Goal: Task Accomplishment & Management: Complete application form

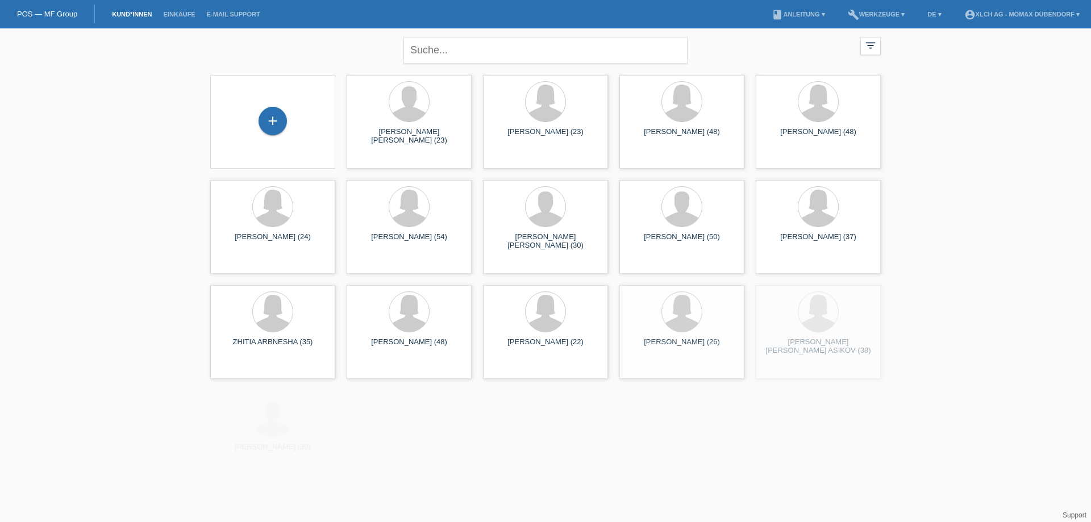
click at [281, 122] on div "+" at bounding box center [273, 121] width 28 height 28
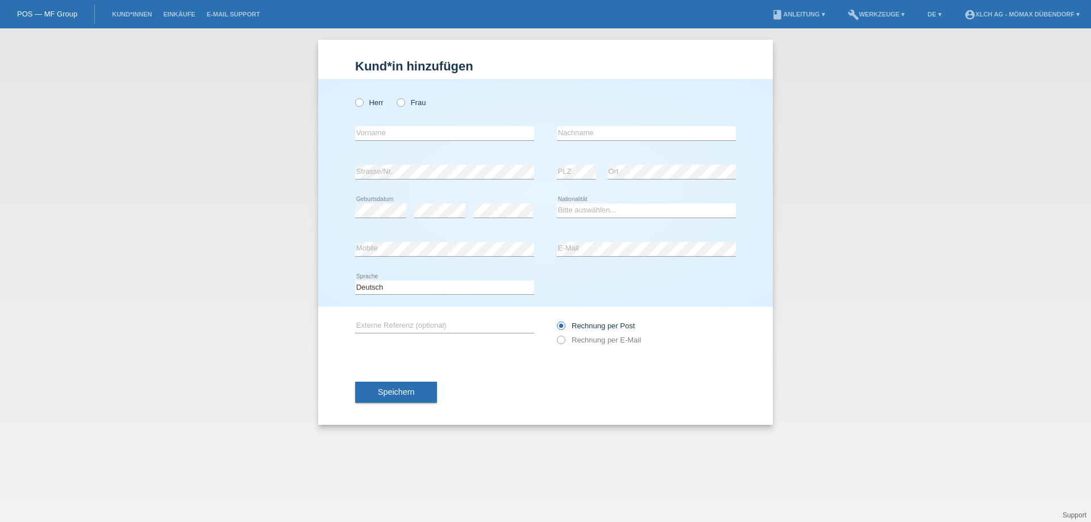
click at [49, 12] on link "POS — MF Group" at bounding box center [47, 14] width 60 height 9
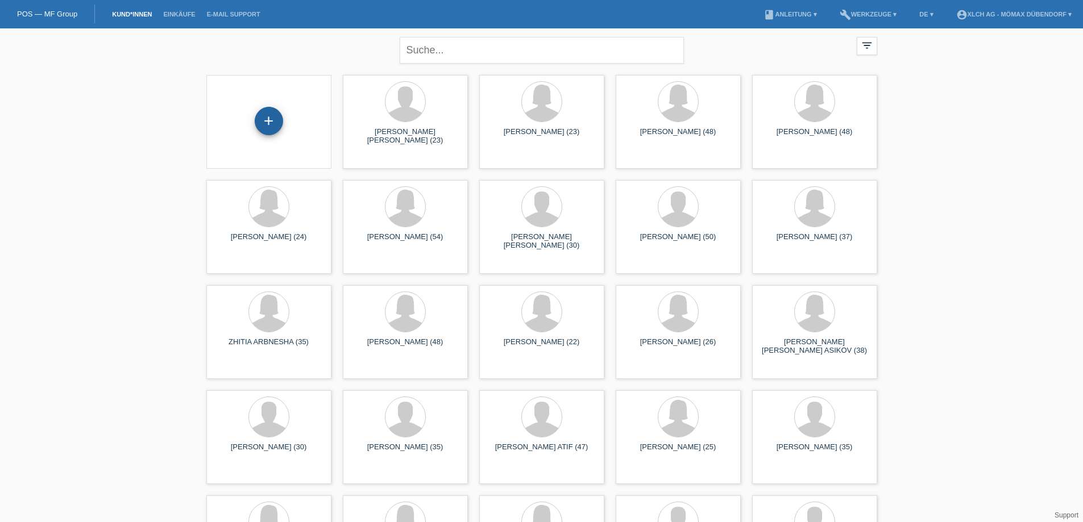
click at [275, 119] on div "+" at bounding box center [269, 121] width 28 height 28
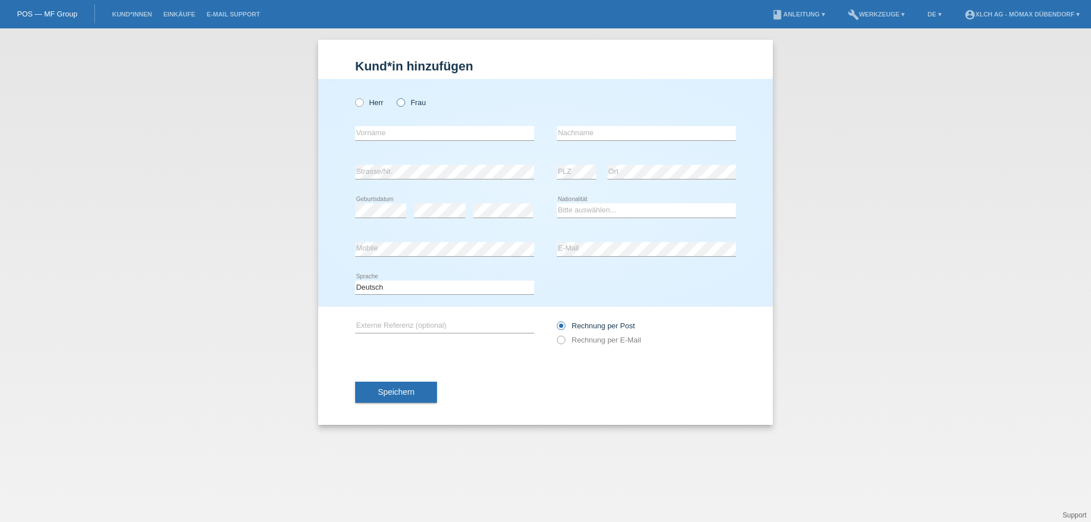
click at [397, 107] on label "Frau" at bounding box center [411, 102] width 29 height 9
click at [397, 106] on input "Frau" at bounding box center [400, 101] width 7 height 7
radio input "true"
click at [365, 136] on input "text" at bounding box center [444, 133] width 179 height 14
paste input "LIZ"
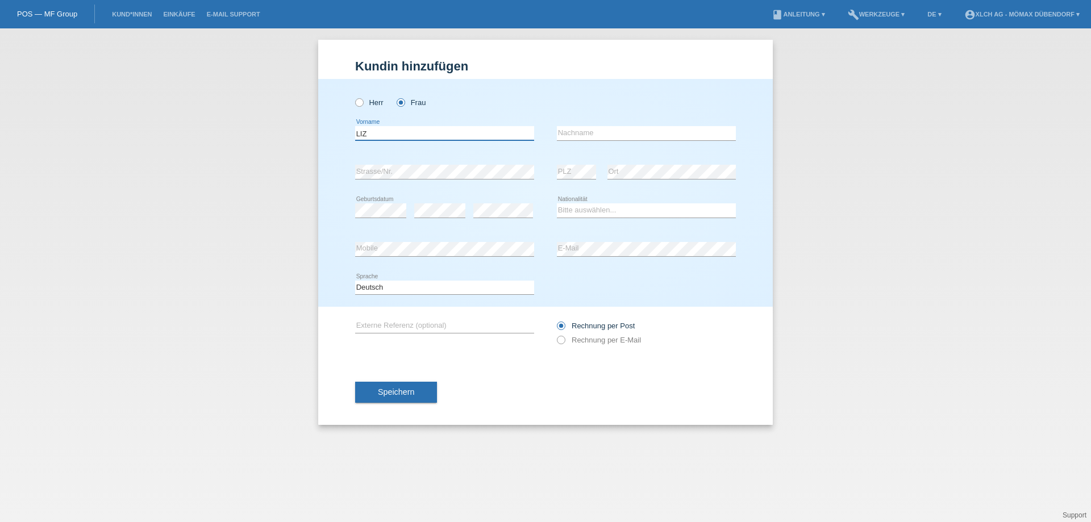
type input "LIZ"
click at [597, 130] on input "text" at bounding box center [646, 133] width 179 height 14
paste input "[PERSON_NAME] [PERSON_NAME]"
type input "[PERSON_NAME] [PERSON_NAME]"
click at [380, 201] on div "error Geburtsdatum" at bounding box center [380, 211] width 51 height 39
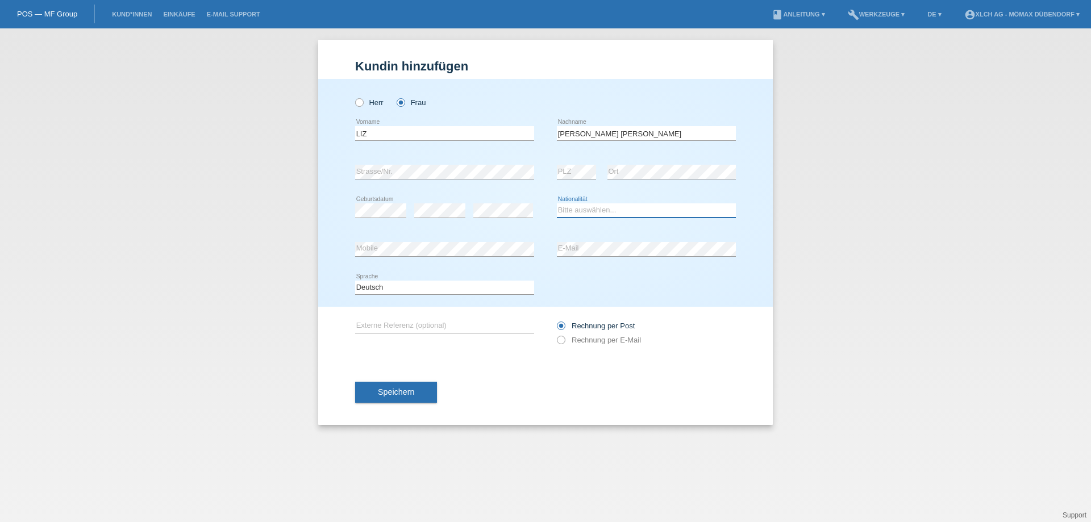
click at [571, 213] on select "Bitte auswählen... Schweiz Deutschland Liechtenstein Österreich ------------ Af…" at bounding box center [646, 210] width 179 height 14
select select "PE"
click at [557, 203] on select "Bitte auswählen... Schweiz Deutschland Liechtenstein Österreich ------------ Af…" at bounding box center [646, 210] width 179 height 14
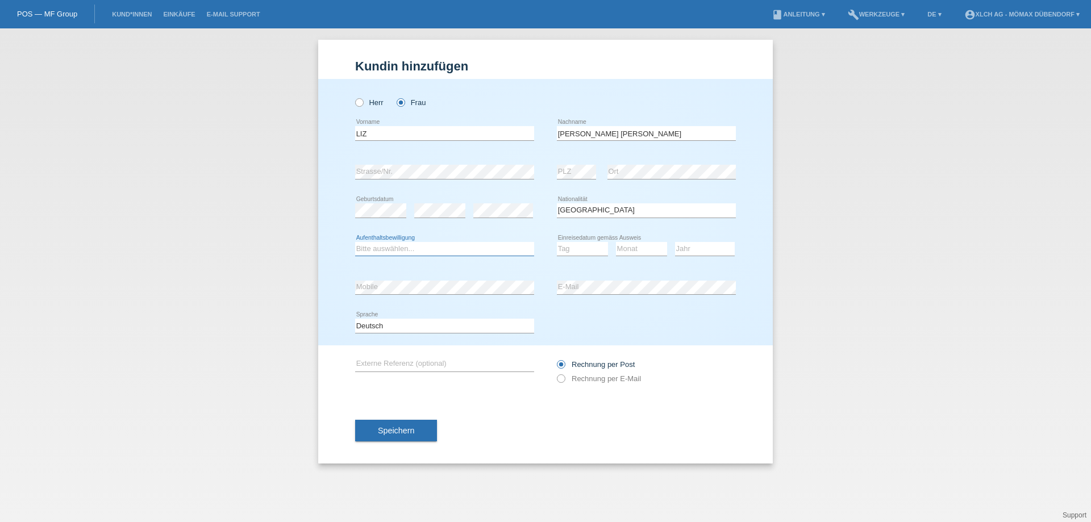
click at [433, 243] on select "Bitte auswählen... C B B - Flüchtlingsstatus Andere" at bounding box center [444, 249] width 179 height 14
select select "C"
click at [355, 242] on select "Bitte auswählen... C B B - Flüchtlingsstatus Andere" at bounding box center [444, 249] width 179 height 14
click at [583, 253] on select "Tag 01 02 03 04 05 06 07 08 09 10 11" at bounding box center [582, 249] width 51 height 14
select select "06"
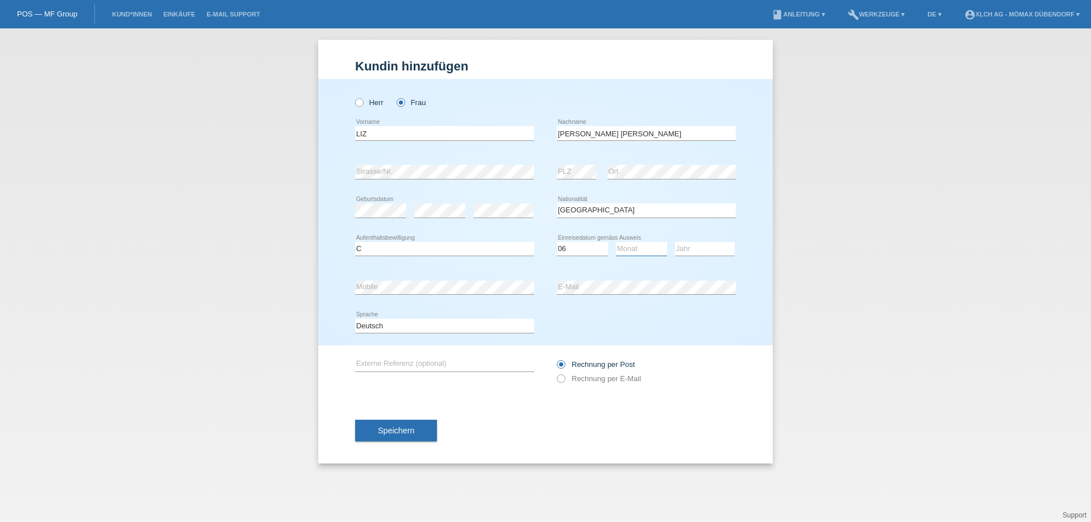
click at [631, 246] on select "Monat 01 02 03 04 05 06 07 08 09 10 11" at bounding box center [641, 249] width 51 height 14
select select "10"
click at [681, 248] on select "Jahr 2025 2024 2023 2022 2021 2020 2019 2018 2017 2016 2015 2014 2013 2012 2011…" at bounding box center [705, 249] width 60 height 14
select select "2006"
click at [577, 335] on div "Deutsch Français Italiano English error Sprache" at bounding box center [545, 326] width 381 height 39
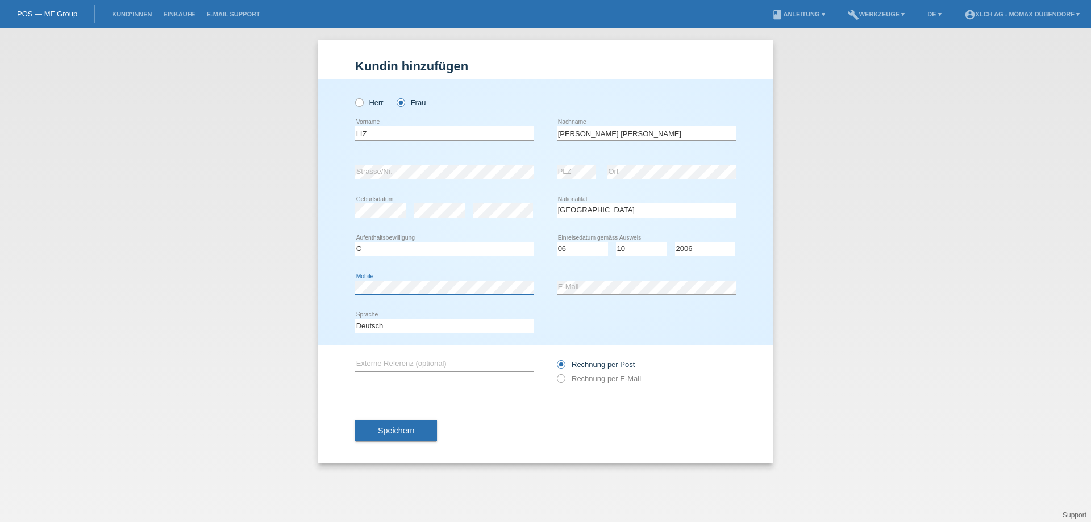
click at [135, 288] on div "Kund*in hinzufügen Kunde hinzufügen Kundin hinzufügen Herr Frau LIZ error Vorna…" at bounding box center [545, 275] width 1091 height 494
click at [701, 418] on div "Speichern" at bounding box center [545, 431] width 381 height 66
click at [406, 421] on button "Speichern" at bounding box center [396, 431] width 82 height 22
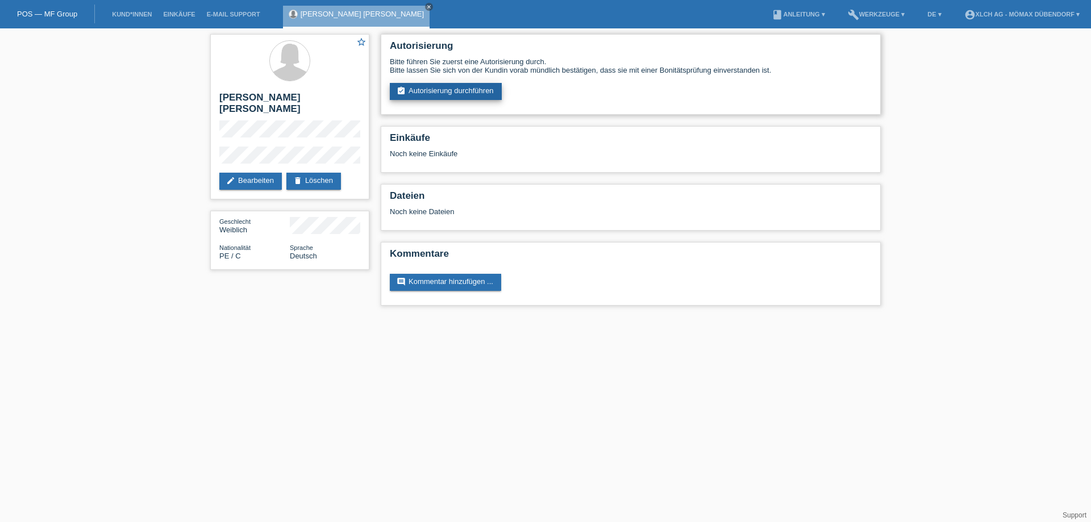
click at [453, 86] on link "assignment_turned_in Autorisierung durchführen" at bounding box center [446, 91] width 112 height 17
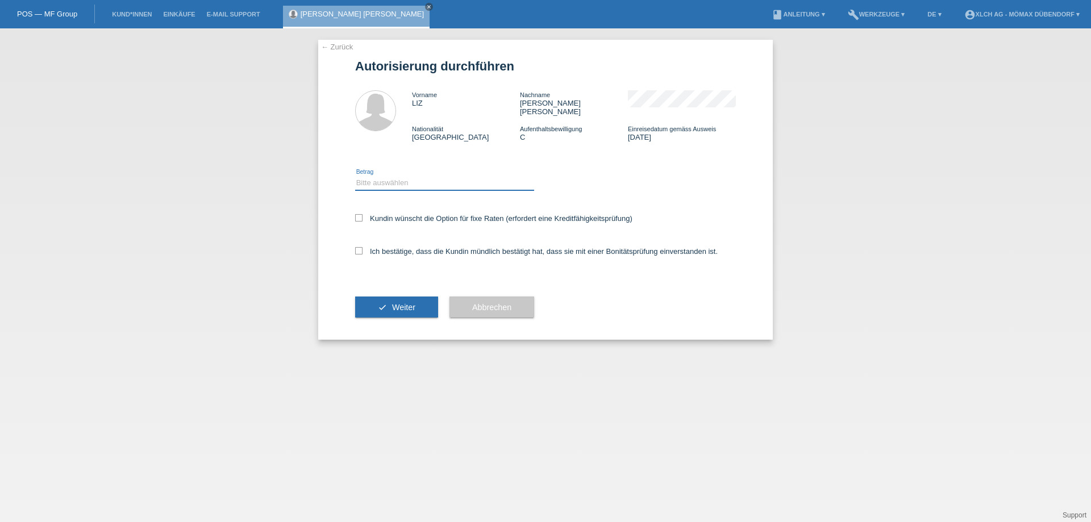
click at [396, 176] on select "Bitte auswählen CHF 1.00 - CHF 499.00 CHF 500.00 - CHF 1'999.00 CHF 2'000.00 - …" at bounding box center [444, 183] width 179 height 14
select select "2"
click at [355, 176] on select "Bitte auswählen CHF 1.00 - CHF 499.00 CHF 500.00 - CHF 1'999.00 CHF 2'000.00 - …" at bounding box center [444, 183] width 179 height 14
click at [518, 297] on button "Abbrechen" at bounding box center [492, 308] width 85 height 22
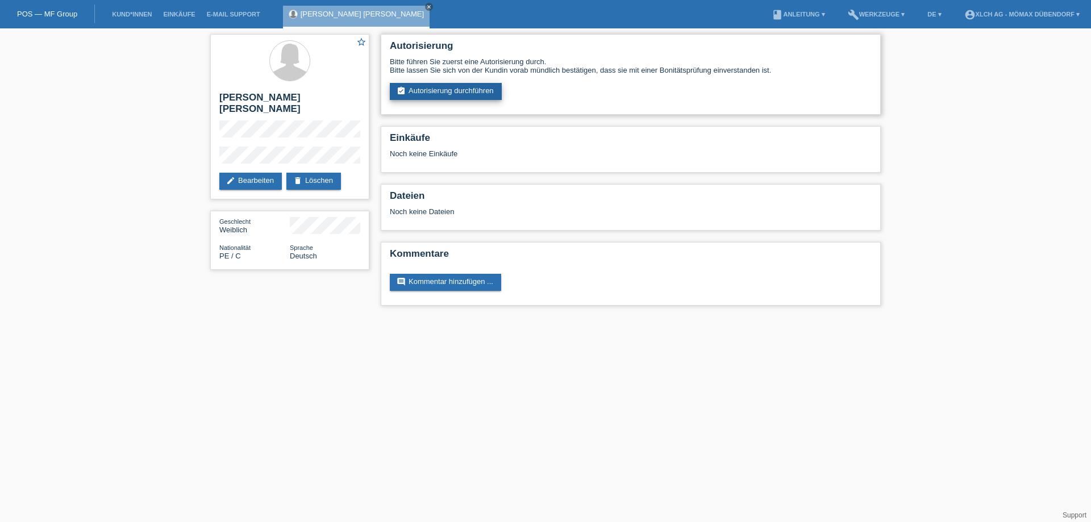
click at [458, 87] on link "assignment_turned_in Autorisierung durchführen" at bounding box center [446, 91] width 112 height 17
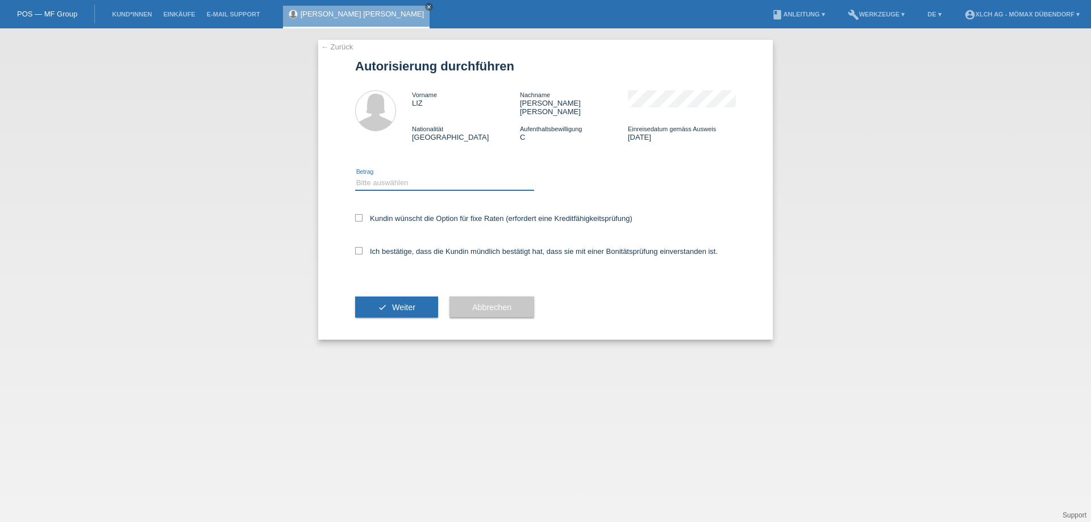
click at [418, 176] on select "Bitte auswählen CHF 1.00 - CHF 499.00 CHF 500.00 - CHF 1'999.00 CHF 2'000.00 - …" at bounding box center [444, 183] width 179 height 14
select select "2"
click at [355, 176] on select "Bitte auswählen CHF 1.00 - CHF 499.00 CHF 500.00 - CHF 1'999.00 CHF 2'000.00 - …" at bounding box center [444, 183] width 179 height 14
click at [356, 214] on icon at bounding box center [358, 217] width 7 height 7
click at [356, 214] on input "Kundin wünscht die Option für fixe Raten (erfordert eine Kreditfähigkeitsprüfun…" at bounding box center [358, 217] width 7 height 7
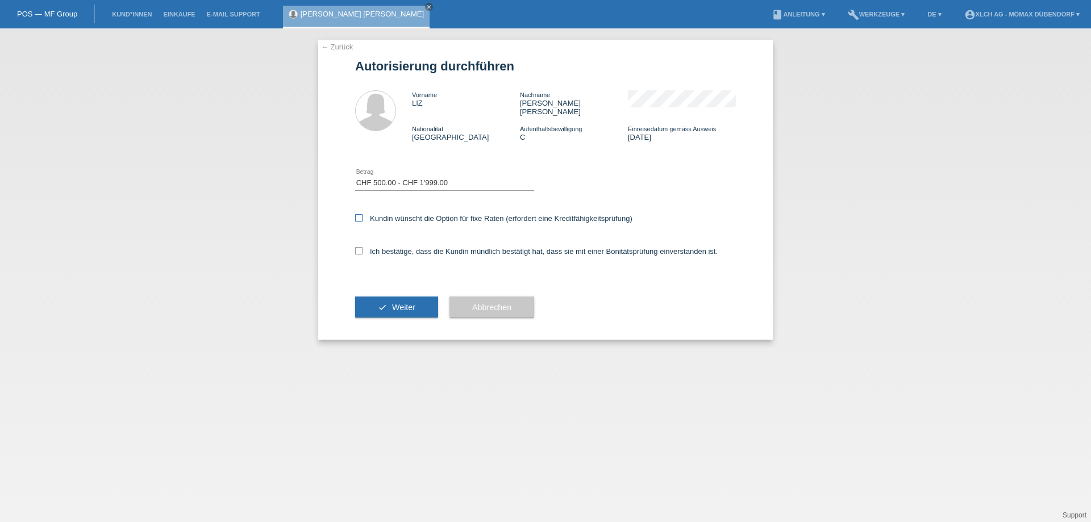
checkbox input "true"
click at [357, 247] on label "Ich bestätige, dass die Kundin mündlich bestätigt hat, dass sie mit einer Bonit…" at bounding box center [536, 251] width 363 height 9
click at [357, 247] on input "Ich bestätige, dass die Kundin mündlich bestätigt hat, dass sie mit einer Bonit…" at bounding box center [358, 250] width 7 height 7
checkbox input "true"
click at [373, 310] on div "check Weiter" at bounding box center [396, 308] width 83 height 66
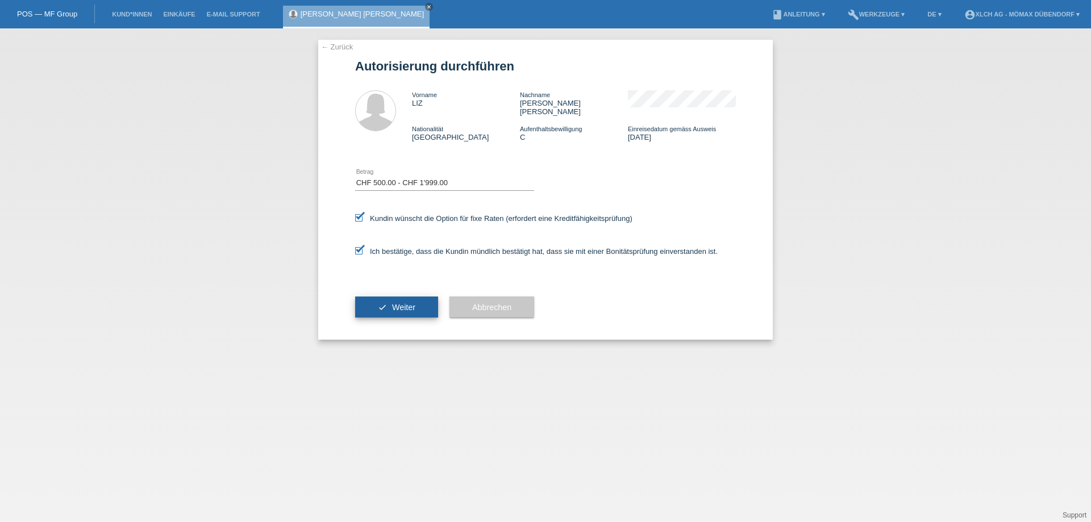
click at [376, 300] on button "check Weiter" at bounding box center [396, 308] width 83 height 22
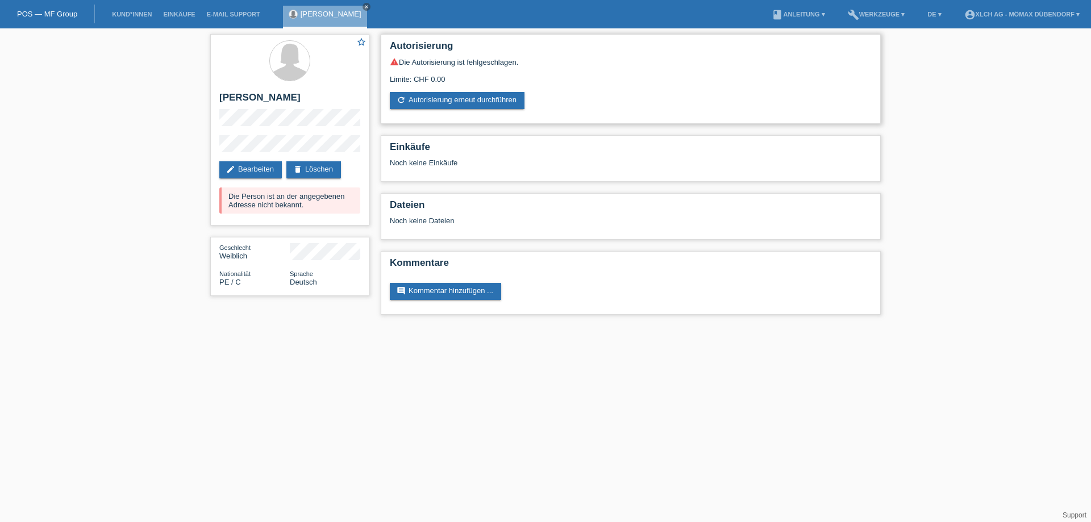
drag, startPoint x: 439, startPoint y: 62, endPoint x: 544, endPoint y: 62, distance: 105.7
click at [544, 62] on div "warning Die Autorisierung ist fehlgeschlagen." at bounding box center [631, 61] width 482 height 9
click at [264, 113] on div "star_border [PERSON_NAME] edit Bearbeiten delete Löschen Die Person ist an der …" at bounding box center [289, 130] width 159 height 192
drag, startPoint x: 219, startPoint y: 96, endPoint x: 352, endPoint y: 96, distance: 133.0
click at [352, 96] on div "star_border [PERSON_NAME] edit Bearbeiten delete Löschen Die Person ist an der …" at bounding box center [289, 130] width 159 height 192
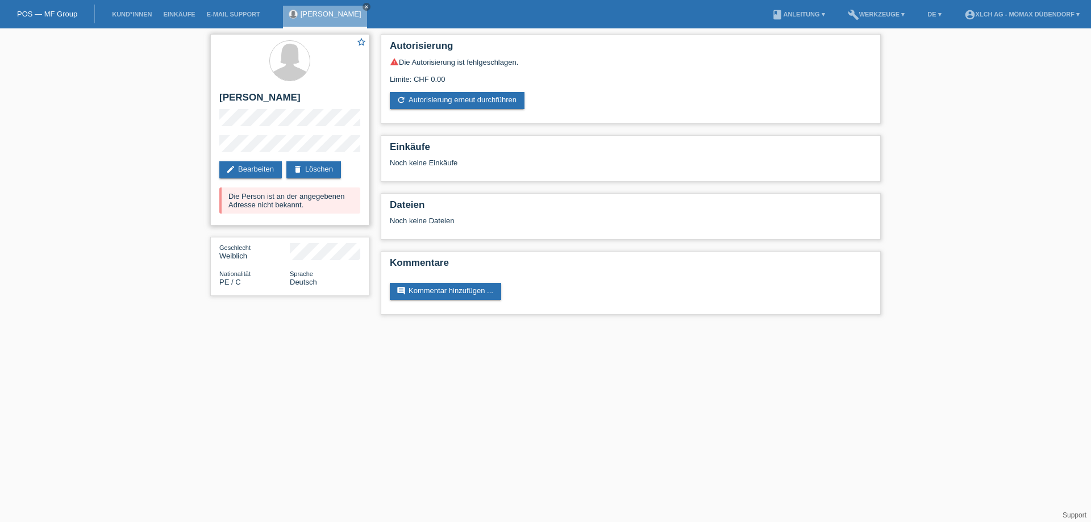
click at [352, 96] on h2 "[PERSON_NAME]" at bounding box center [289, 100] width 141 height 17
click at [224, 172] on link "edit Bearbeiten" at bounding box center [250, 169] width 63 height 17
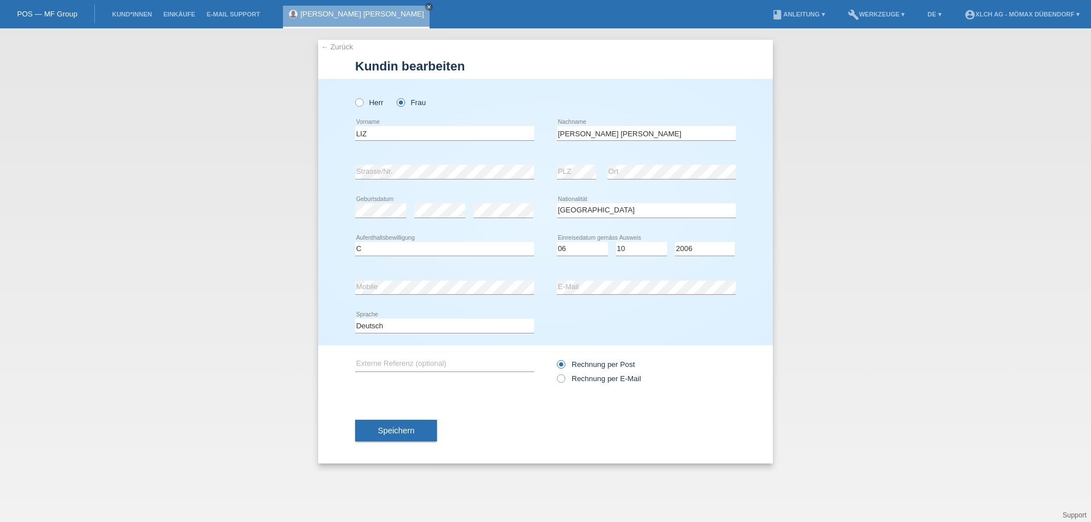
select select "PE"
select select "C"
select select "06"
select select "10"
select select "2006"
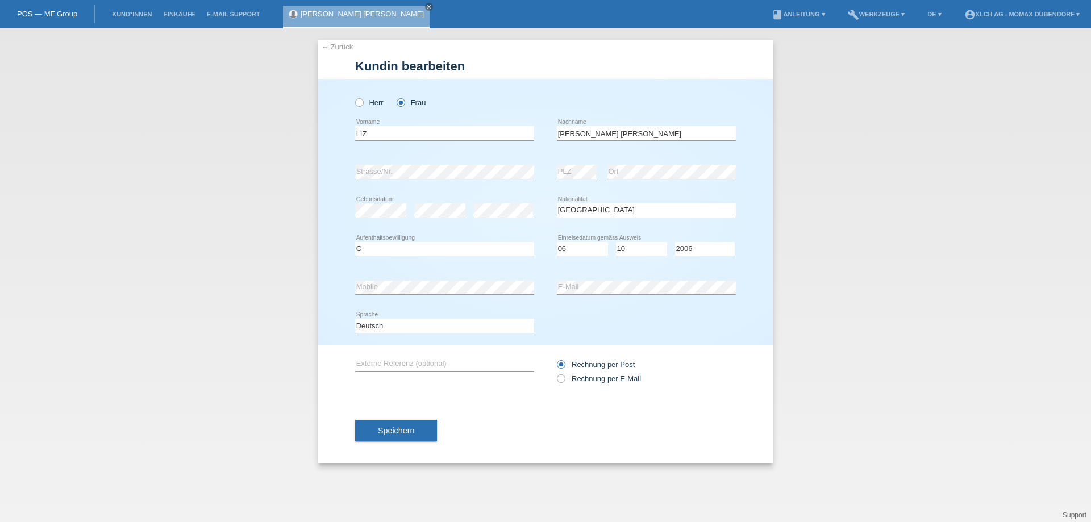
click at [438, 372] on icon at bounding box center [444, 372] width 179 height 1
drag, startPoint x: 429, startPoint y: 404, endPoint x: 428, endPoint y: 414, distance: 9.7
click at [428, 414] on div "Speichern" at bounding box center [545, 431] width 381 height 66
click at [428, 418] on div "Speichern" at bounding box center [545, 431] width 381 height 66
click at [434, 418] on div "Speichern" at bounding box center [545, 431] width 381 height 66
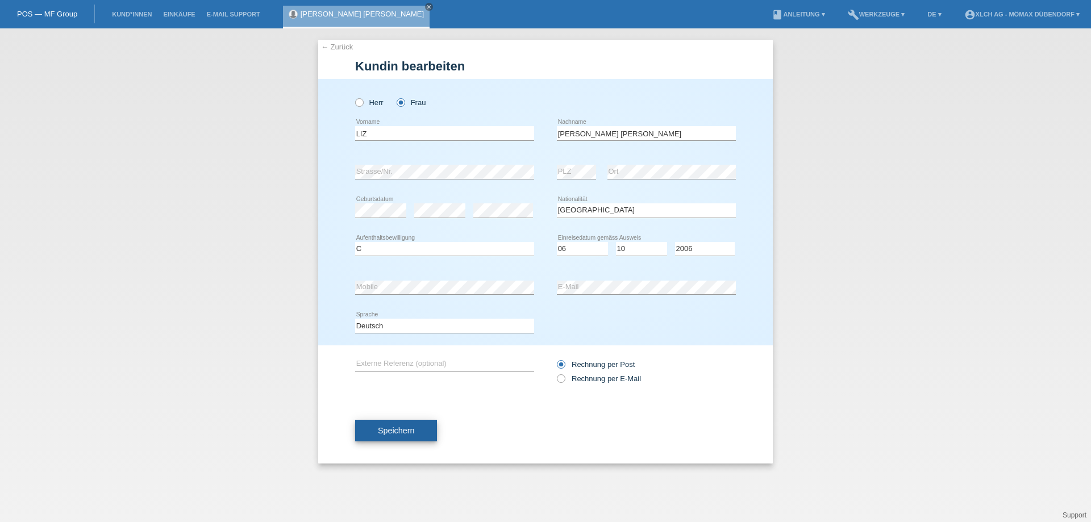
click at [429, 434] on button "Speichern" at bounding box center [396, 431] width 82 height 22
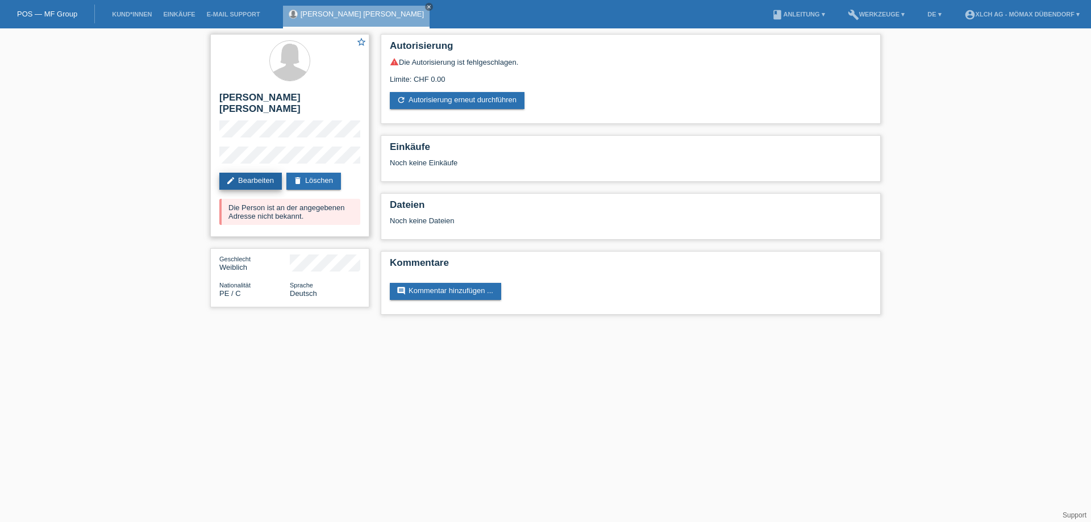
click at [238, 173] on link "edit Bearbeiten" at bounding box center [250, 181] width 63 height 17
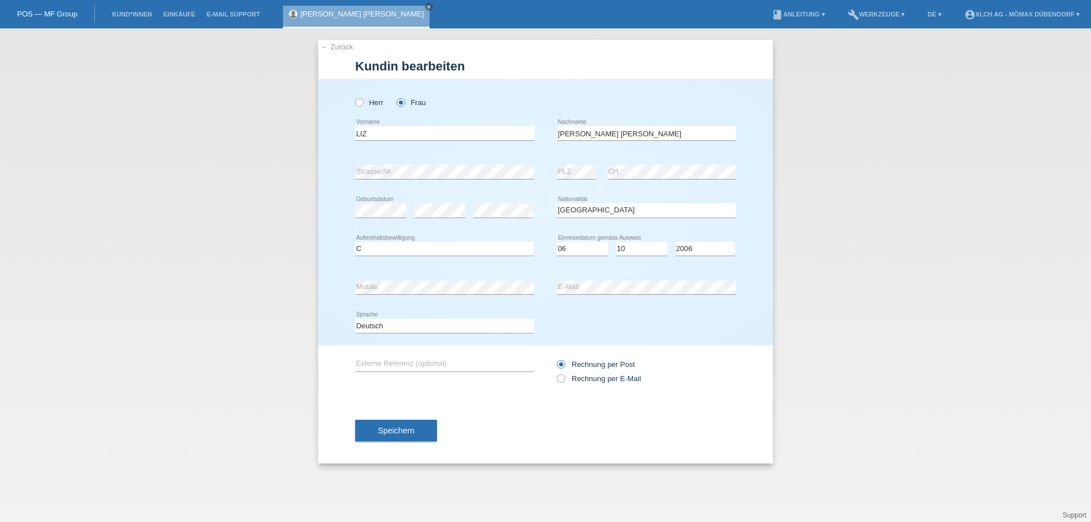
select select "PE"
select select "C"
select select "06"
select select "10"
select select "2006"
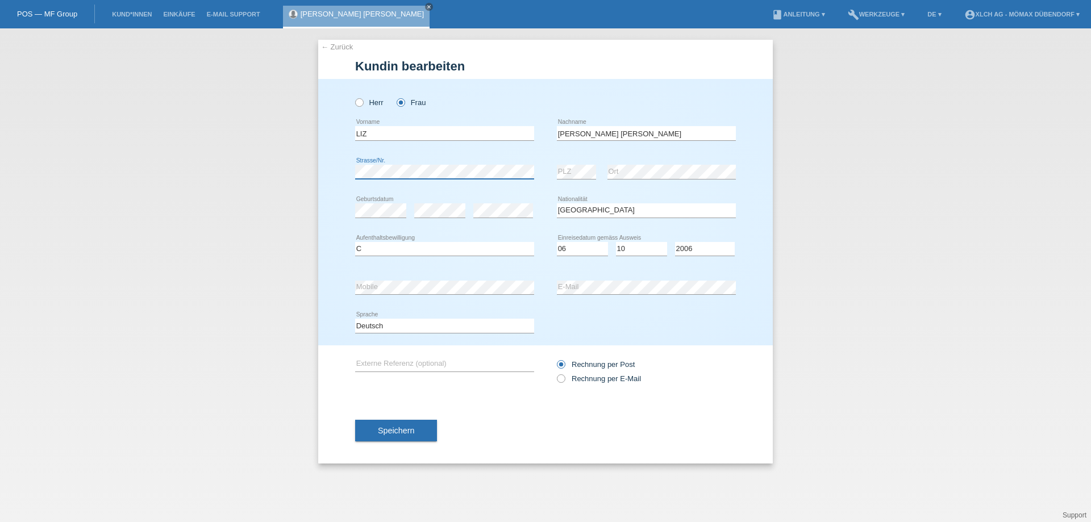
click at [36, 152] on div "← Zurück Kundin bearbeiten Herr Frau LIZ error Vorname error C" at bounding box center [545, 275] width 1091 height 494
click at [367, 430] on button "Speichern" at bounding box center [396, 431] width 82 height 22
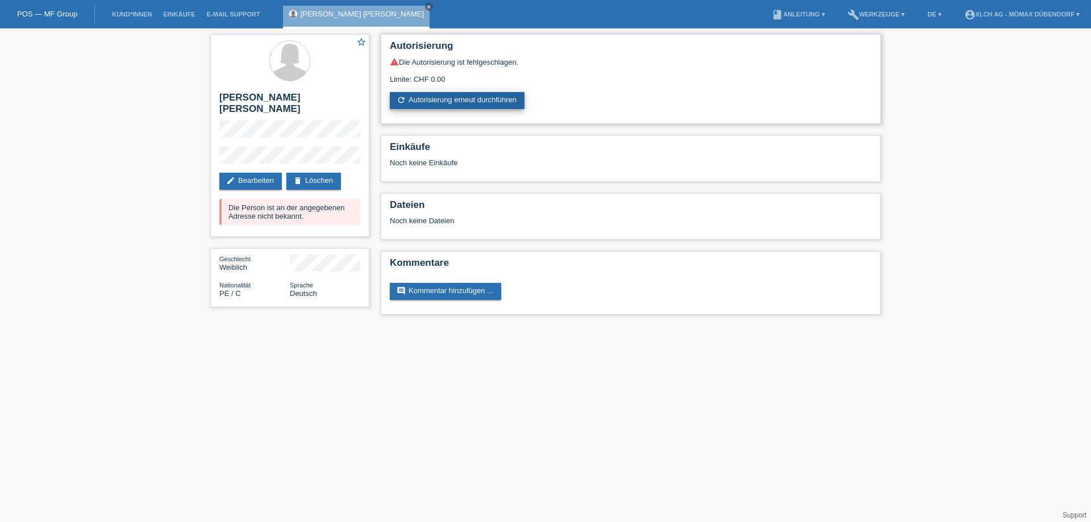
click at [438, 100] on link "refresh Autorisierung erneut durchführen" at bounding box center [457, 100] width 135 height 17
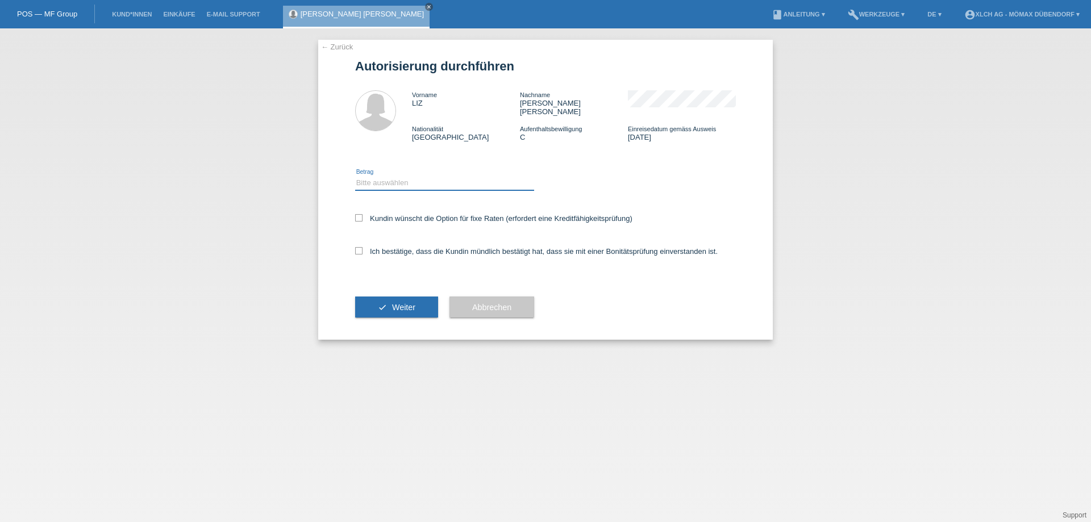
click at [381, 176] on select "Bitte auswählen CHF 1.00 - CHF 499.00 CHF 500.00 - CHF 1'999.00 CHF 2'000.00 - …" at bounding box center [444, 183] width 179 height 14
select select "2"
click at [355, 176] on select "Bitte auswählen CHF 1.00 - CHF 499.00 CHF 500.00 - CHF 1'999.00 CHF 2'000.00 - …" at bounding box center [444, 183] width 179 height 14
click at [359, 214] on icon at bounding box center [358, 217] width 7 height 7
click at [359, 214] on input "Kundin wünscht die Option für fixe Raten (erfordert eine Kreditfähigkeitsprüfun…" at bounding box center [358, 217] width 7 height 7
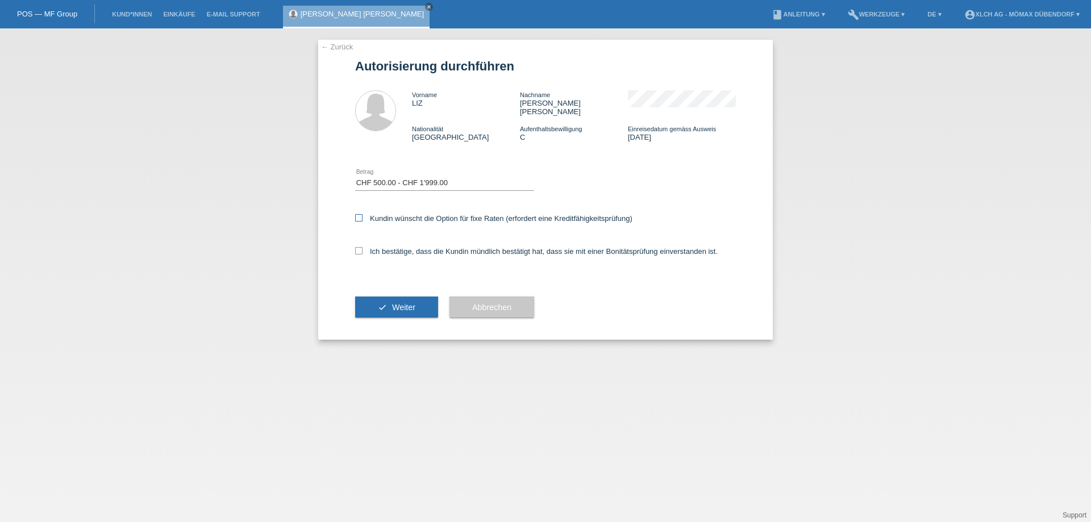
checkbox input "true"
click at [359, 247] on icon at bounding box center [358, 250] width 7 height 7
click at [359, 247] on input "Ich bestätige, dass die Kundin mündlich bestätigt hat, dass sie mit einer Bonit…" at bounding box center [358, 250] width 7 height 7
checkbox input "true"
click at [385, 303] on icon "check" at bounding box center [382, 307] width 9 height 9
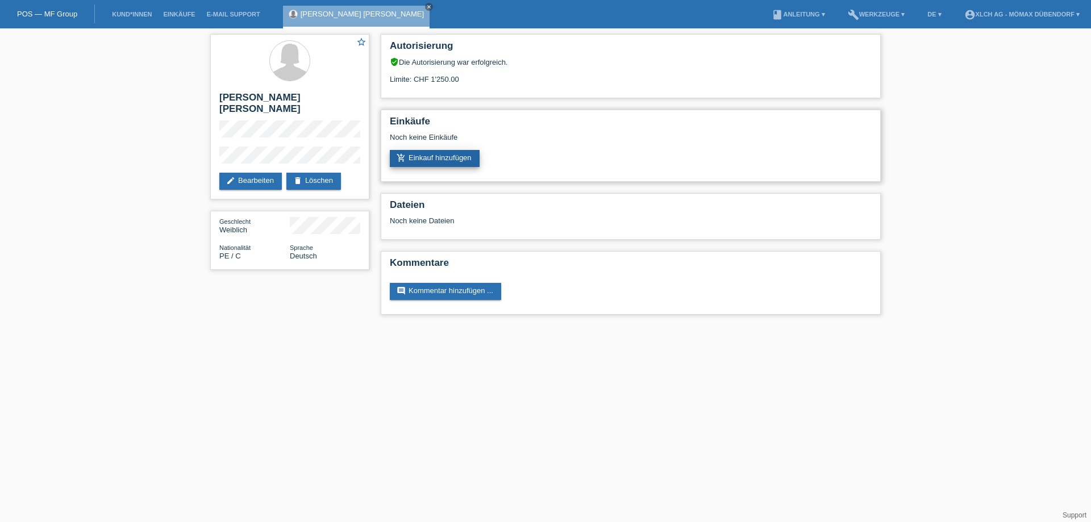
click at [431, 160] on link "add_shopping_cart Einkauf hinzufügen" at bounding box center [435, 158] width 90 height 17
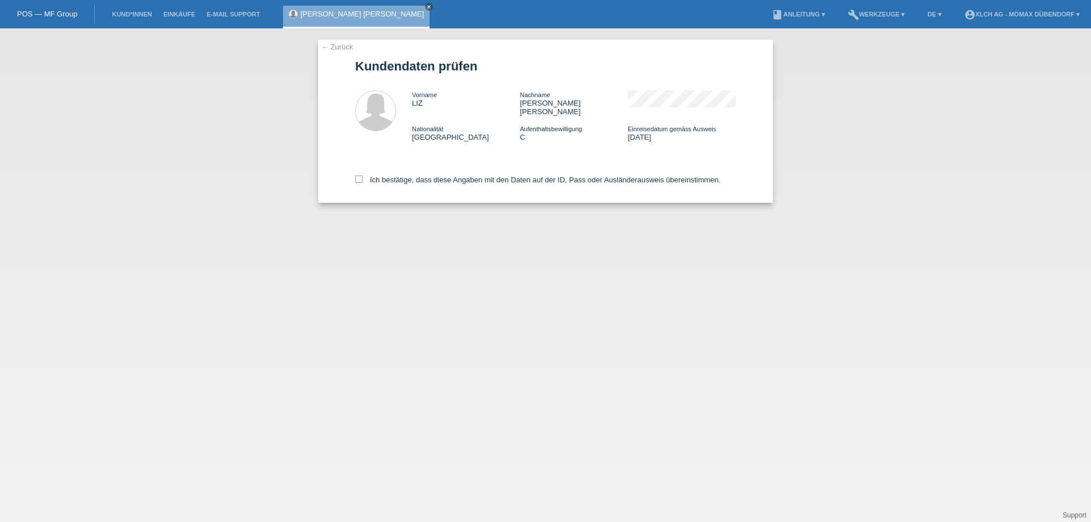
click at [358, 167] on div "Ich bestätige, dass diese Angaben mit den Daten auf der ID, Pass oder Ausländer…" at bounding box center [545, 178] width 381 height 50
click at [359, 176] on icon at bounding box center [358, 179] width 7 height 7
click at [359, 176] on input "Ich bestätige, dass diese Angaben mit den Daten auf der ID, Pass oder Ausländer…" at bounding box center [358, 179] width 7 height 7
checkbox input "true"
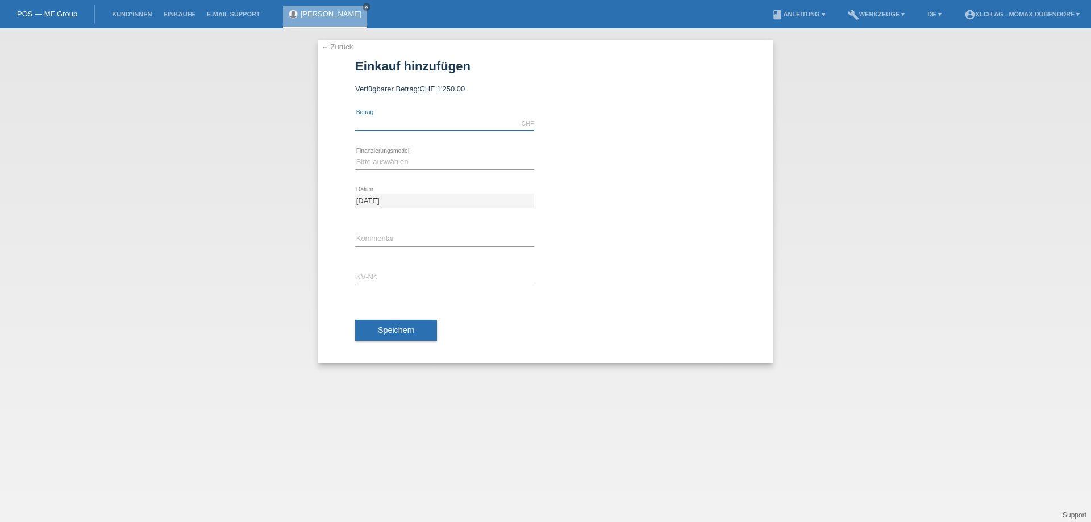
click at [413, 124] on input "text" at bounding box center [444, 124] width 179 height 14
click at [370, 120] on input "84620" at bounding box center [444, 124] width 179 height 14
type input "8"
type input "846.20"
click at [453, 176] on div "Bitte auswählen Kauf auf Rechnung mit Teilzahlungsoption Fixe Raten - Zinsübern…" at bounding box center [444, 162] width 179 height 39
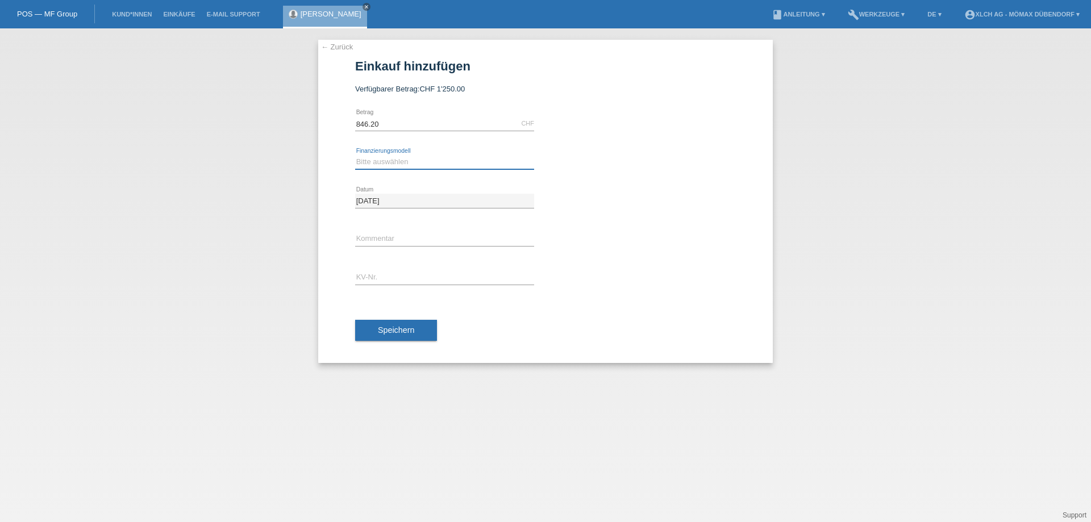
drag, startPoint x: 455, startPoint y: 167, endPoint x: 460, endPoint y: 161, distance: 7.6
click at [455, 167] on select "Bitte auswählen Kauf auf Rechnung mit Teilzahlungsoption Fixe Raten - Zinsübern…" at bounding box center [444, 162] width 179 height 14
select select "113"
click at [355, 155] on select "Bitte auswählen Kauf auf Rechnung mit Teilzahlungsoption Fixe Raten - Zinsübern…" at bounding box center [444, 162] width 179 height 14
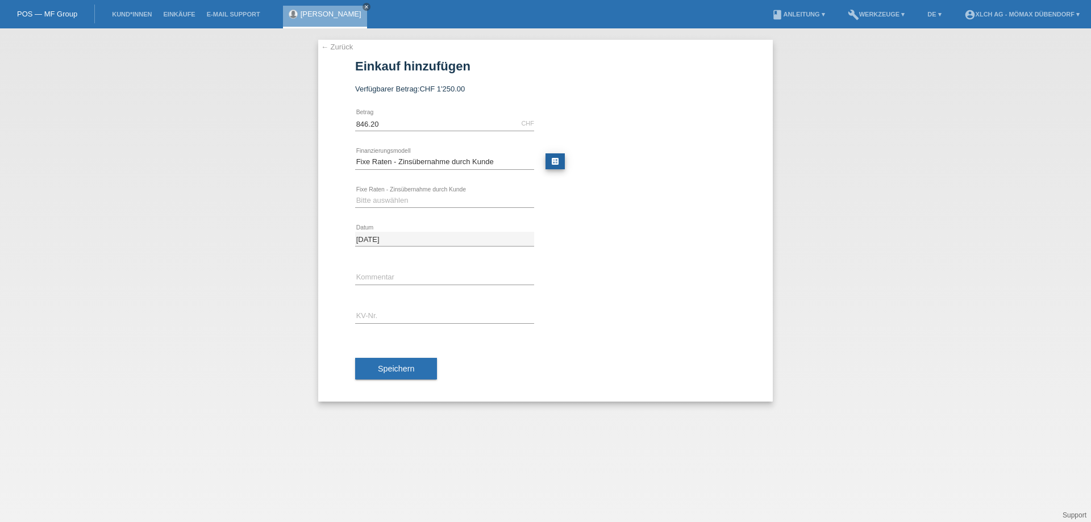
click at [556, 157] on link "calculate" at bounding box center [555, 161] width 19 height 16
type input "846.20"
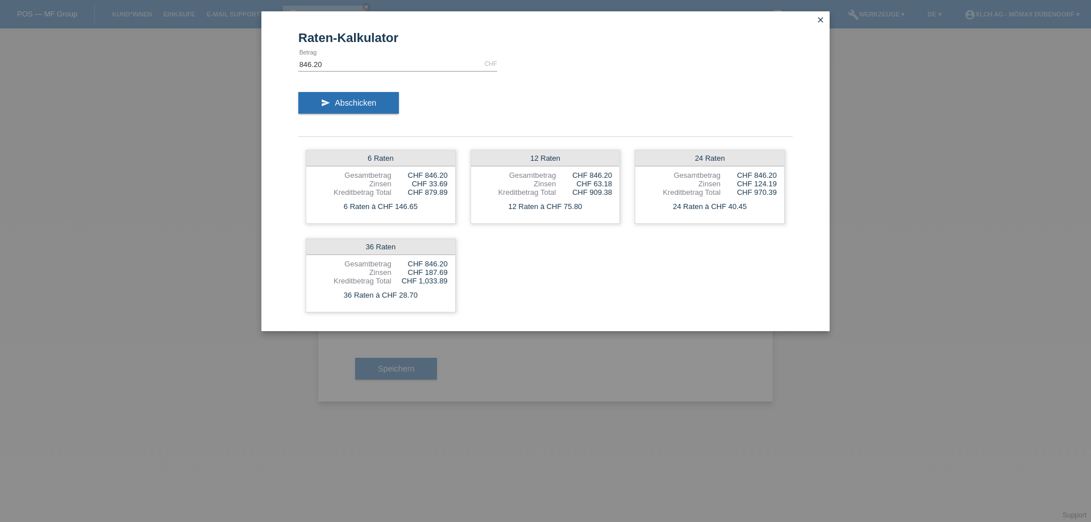
click at [818, 21] on icon "close" at bounding box center [820, 19] width 9 height 9
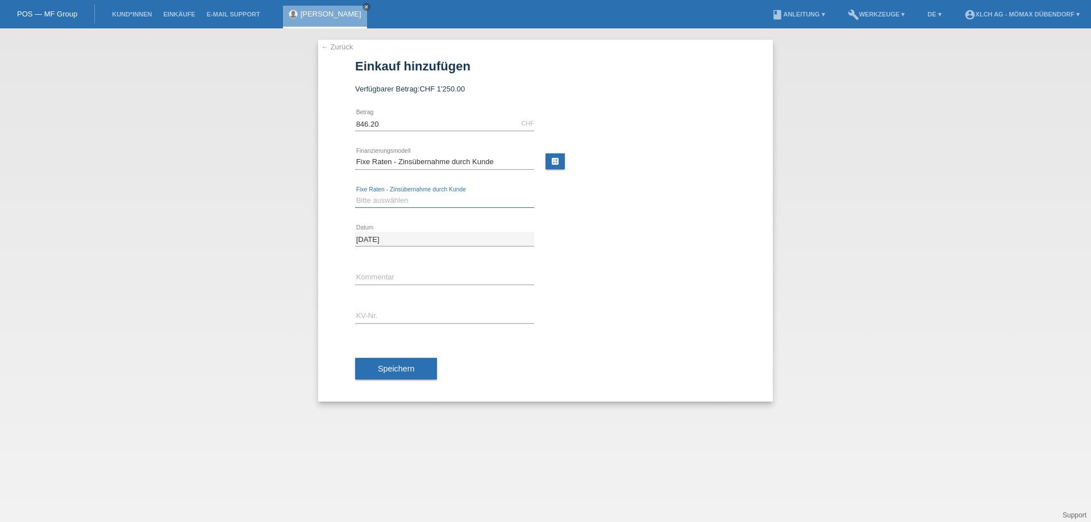
click at [418, 202] on select "Bitte auswählen 6 Raten 12 Raten 24 Raten 36 Raten" at bounding box center [444, 201] width 179 height 14
select select "324"
click at [355, 194] on select "Bitte auswählen 6 Raten 12 Raten 24 Raten 36 Raten" at bounding box center [444, 201] width 179 height 14
click at [373, 272] on input "text" at bounding box center [444, 278] width 179 height 14
click at [375, 318] on input "text" at bounding box center [444, 316] width 179 height 14
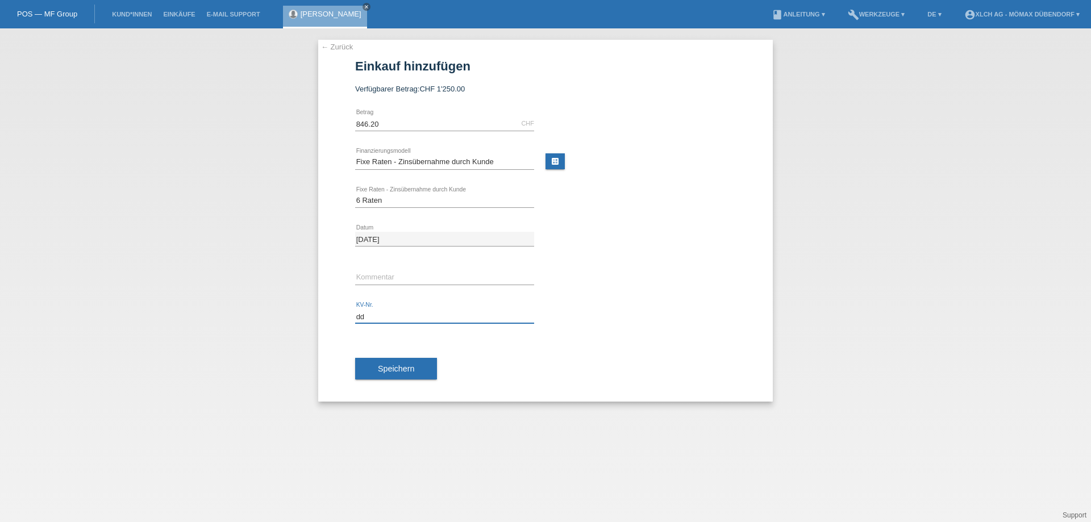
type input "d"
type input "DDNDHM"
click at [398, 375] on button "Speichern" at bounding box center [396, 369] width 82 height 22
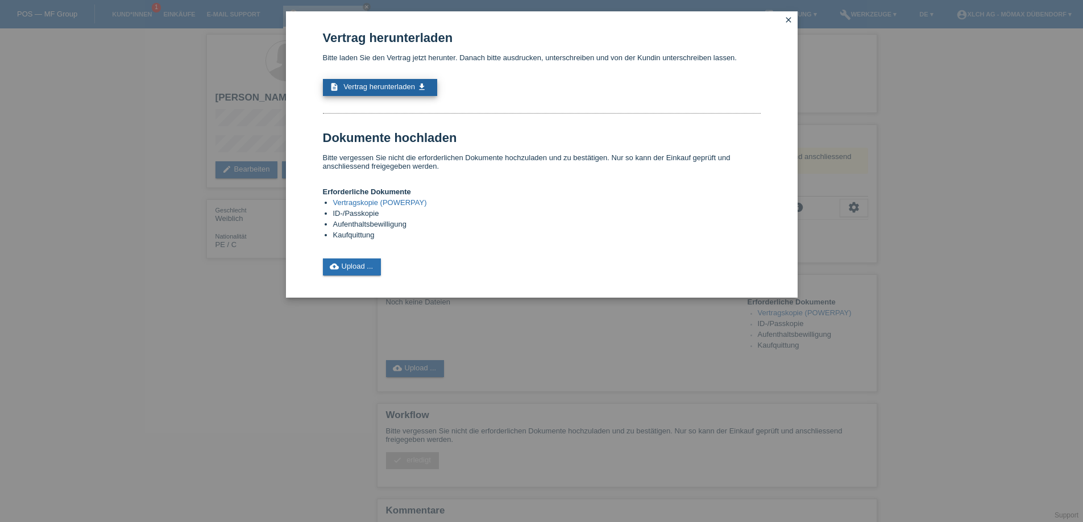
click at [348, 89] on span "Vertrag herunterladen" at bounding box center [379, 86] width 72 height 9
drag, startPoint x: 334, startPoint y: 217, endPoint x: 404, endPoint y: 209, distance: 70.4
click at [404, 209] on li "ID-/Passkopie" at bounding box center [546, 214] width 427 height 11
drag, startPoint x: 334, startPoint y: 226, endPoint x: 484, endPoint y: 215, distance: 150.4
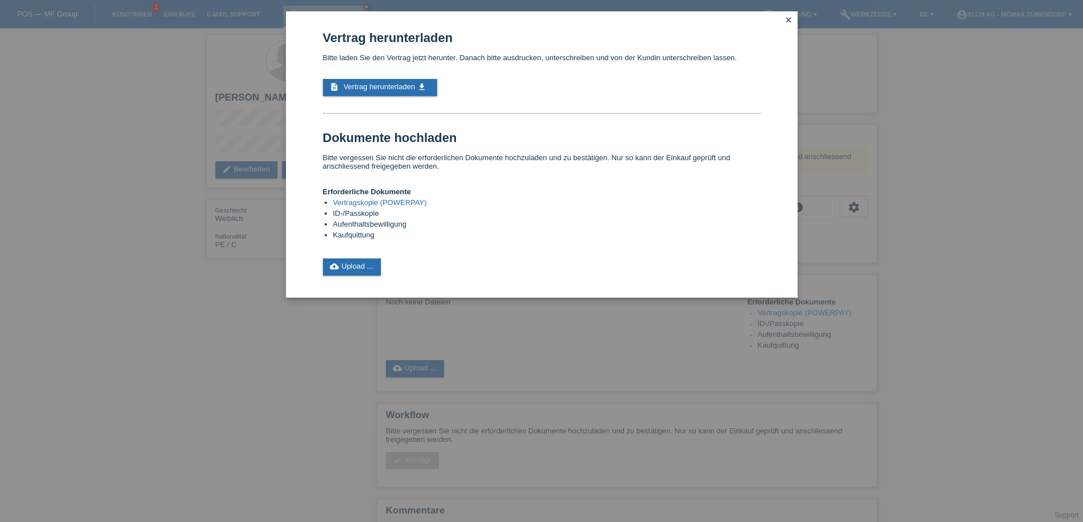
click at [484, 215] on ul "Vertragskopie (POWERPAY) ID-/Passkopie Aufenthaltsbewilligung Kaufquittung" at bounding box center [542, 219] width 438 height 43
click at [480, 216] on li "ID-/Passkopie" at bounding box center [546, 214] width 427 height 11
drag, startPoint x: 332, startPoint y: 234, endPoint x: 389, endPoint y: 234, distance: 57.4
click at [389, 234] on ul "Vertragskopie (POWERPAY) ID-/Passkopie Aufenthaltsbewilligung Kaufquittung" at bounding box center [542, 219] width 438 height 43
click at [389, 234] on li "Kaufquittung" at bounding box center [546, 236] width 427 height 11
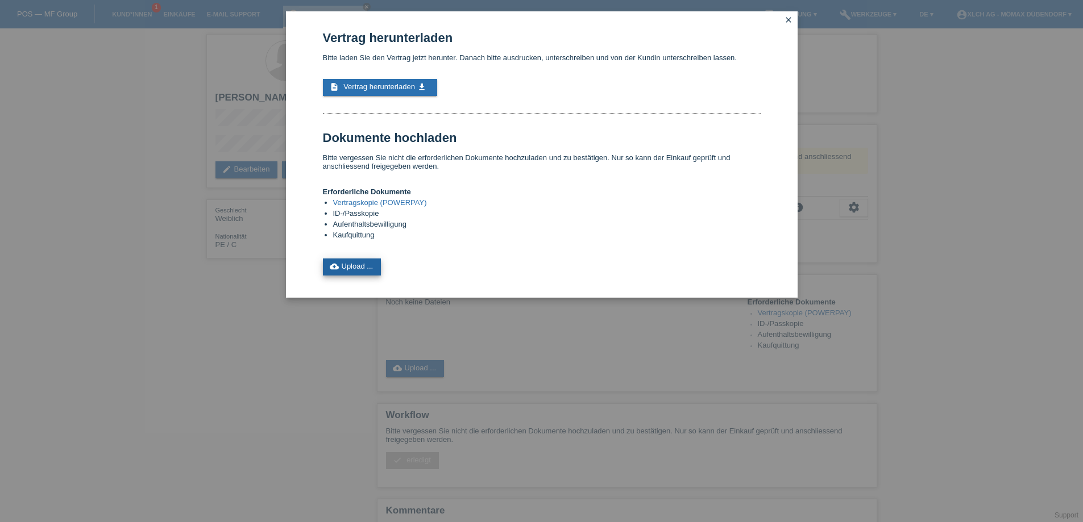
click at [352, 264] on link "cloud_upload Upload ..." at bounding box center [352, 267] width 59 height 17
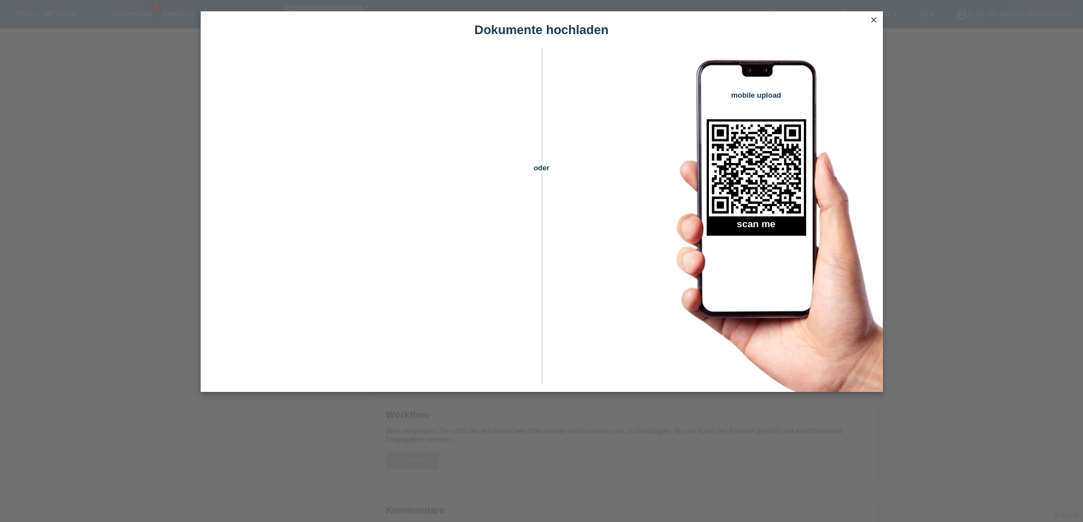
click at [875, 16] on icon "close" at bounding box center [873, 19] width 9 height 9
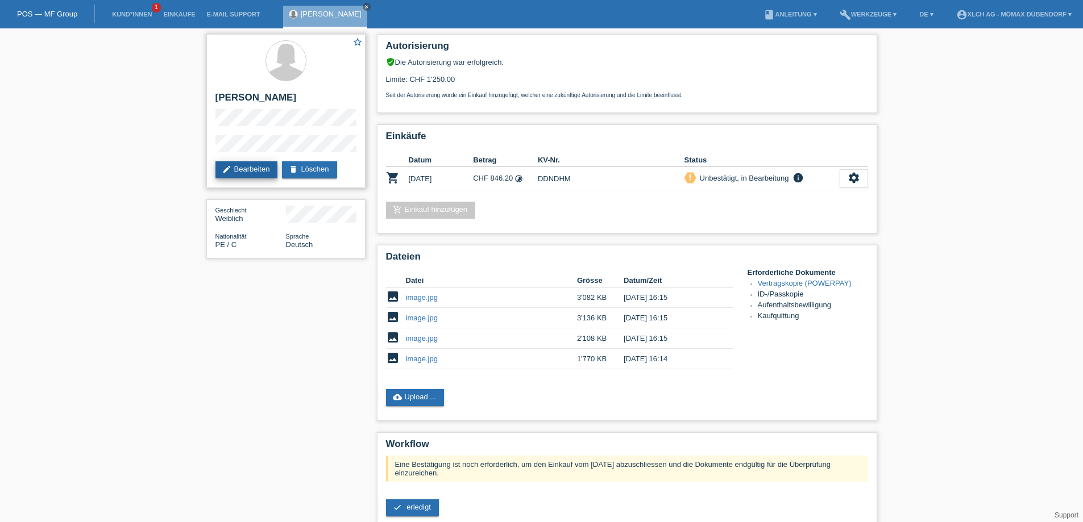
click at [234, 169] on link "edit Bearbeiten" at bounding box center [246, 169] width 63 height 17
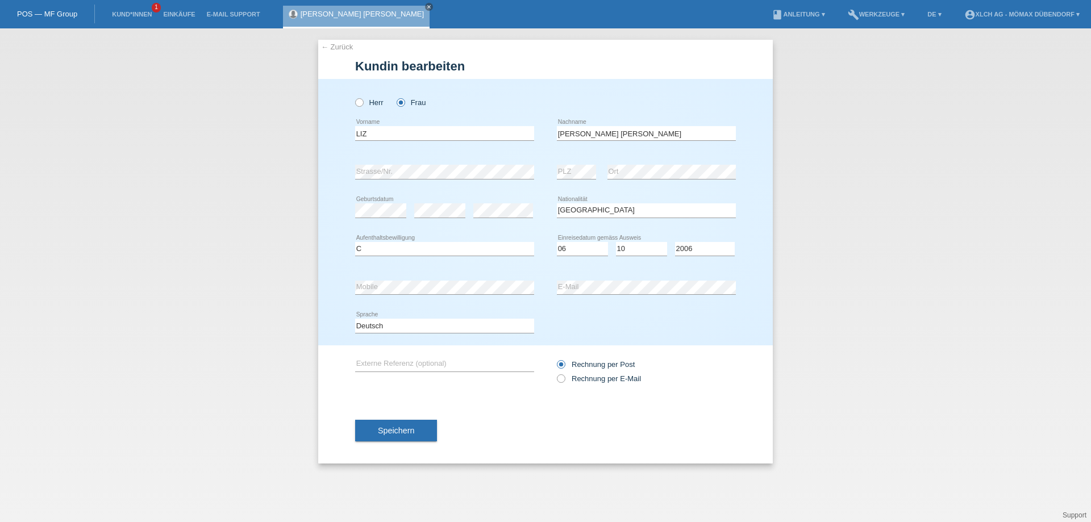
select select "PE"
select select "C"
select select "06"
select select "10"
select select "2006"
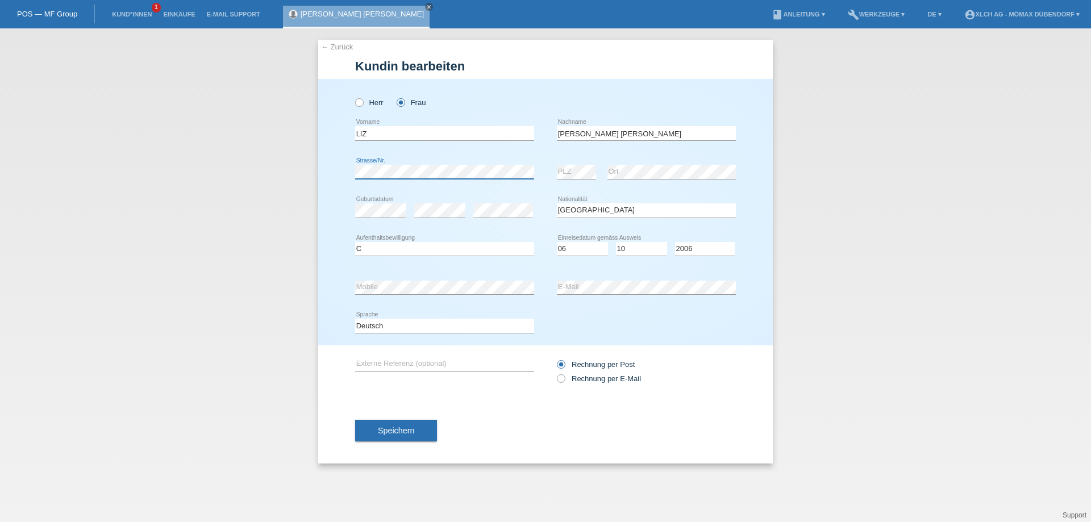
click at [117, 160] on div "← Zurück Kundin bearbeiten Herr Frau LIZ error Vorname error C" at bounding box center [545, 275] width 1091 height 494
click at [463, 422] on div "Speichern" at bounding box center [545, 431] width 381 height 66
click at [566, 377] on label "Rechnung per E-Mail" at bounding box center [599, 379] width 84 height 9
click at [564, 377] on input "Rechnung per E-Mail" at bounding box center [560, 382] width 7 height 14
radio input "true"
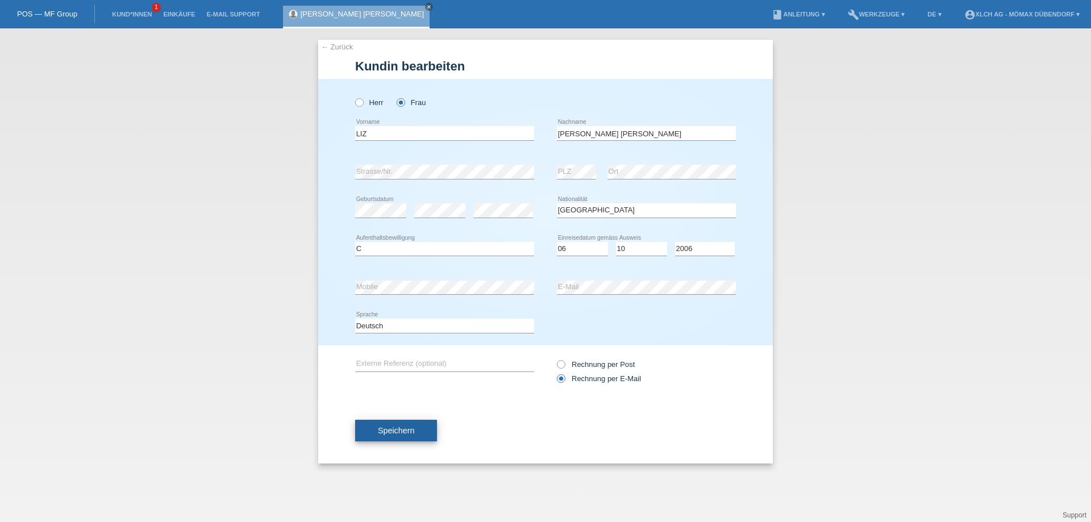
click at [394, 440] on button "Speichern" at bounding box center [396, 431] width 82 height 22
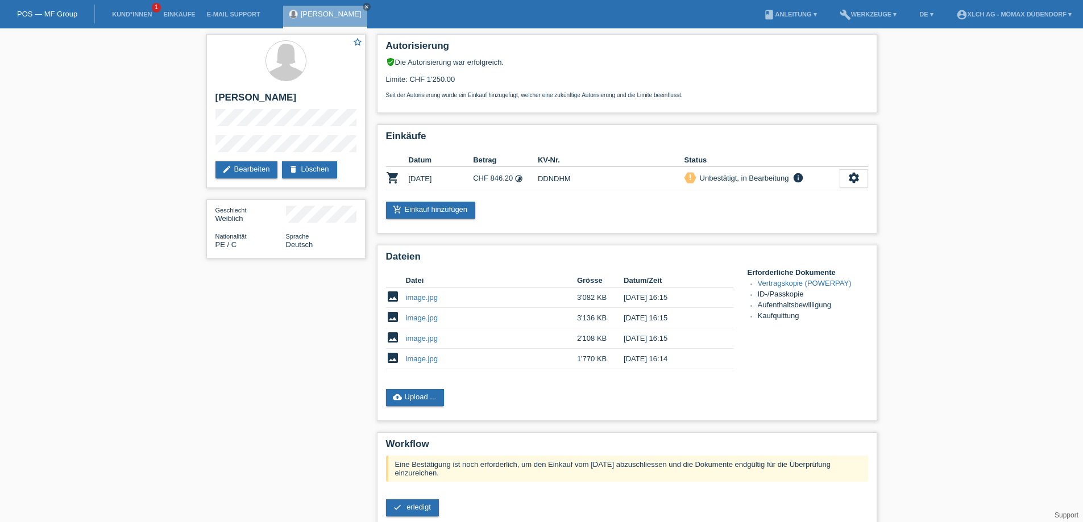
click at [130, 10] on li "Kund*innen 1" at bounding box center [131, 14] width 51 height 29
click at [122, 16] on link "Kund*innen" at bounding box center [131, 14] width 51 height 7
